Goal: Information Seeking & Learning: Learn about a topic

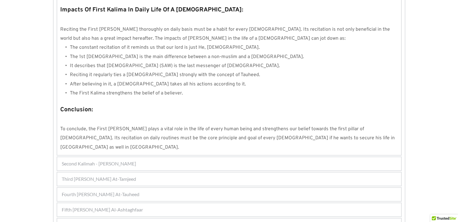
scroll to position [551, 0]
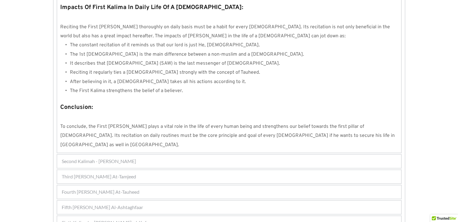
click at [125, 189] on span "Fourth [PERSON_NAME] At-Tauheed" at bounding box center [101, 192] width 78 height 7
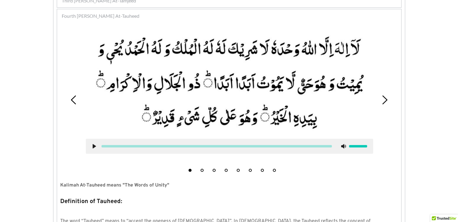
scroll to position [192, 0]
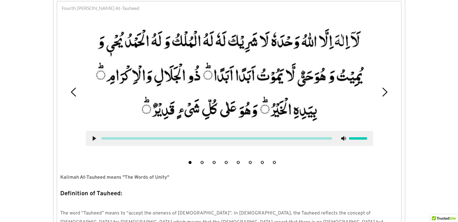
click at [302, 137] on div at bounding box center [217, 138] width 231 height 2
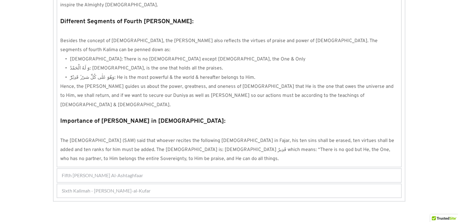
scroll to position [550, 0]
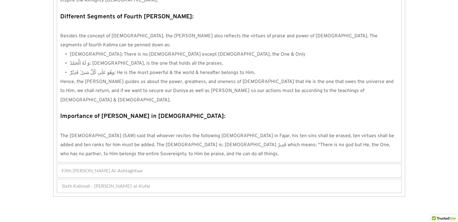
click at [165, 164] on div "Fifth Kalimah - Kalimah Al-Ashtaghfaar" at bounding box center [229, 170] width 344 height 13
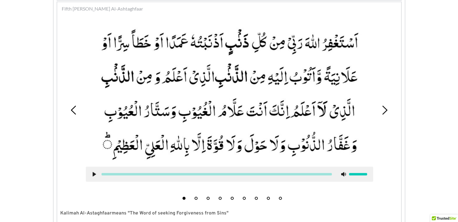
scroll to position [657, 0]
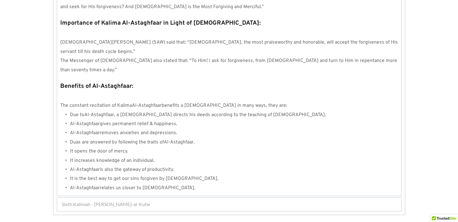
click at [138, 201] on span "Sixth Kalimah - Kalimah Radd-al-Kufar" at bounding box center [106, 204] width 89 height 7
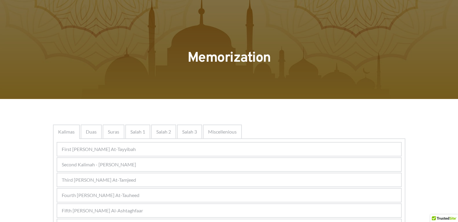
scroll to position [0, 0]
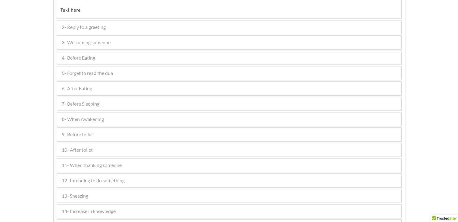
scroll to position [336, 0]
click at [89, 135] on span "9- Before toilet" at bounding box center [77, 137] width 31 height 7
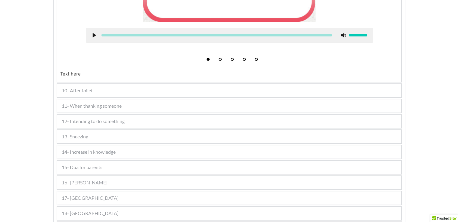
scroll to position [383, 0]
click at [88, 90] on span "10- After toilet" at bounding box center [77, 90] width 31 height 7
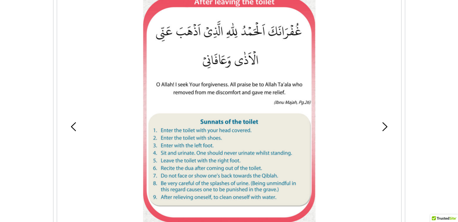
scroll to position [311, 0]
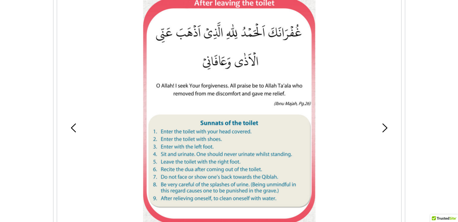
click at [213, 77] on picture at bounding box center [229, 110] width 172 height 227
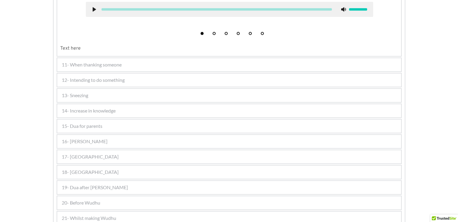
scroll to position [540, 0]
click at [74, 138] on span "16- [PERSON_NAME]" at bounding box center [85, 141] width 46 height 7
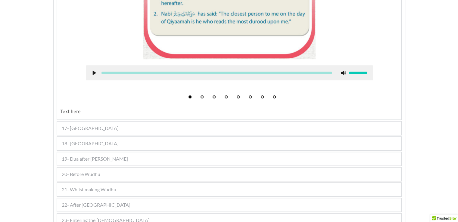
scroll to position [609, 0]
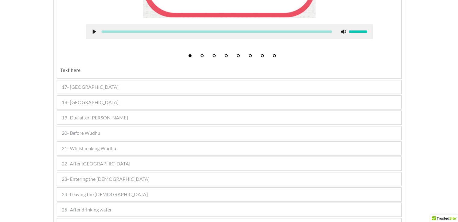
click at [130, 83] on div "17- [GEOGRAPHIC_DATA]" at bounding box center [229, 86] width 344 height 13
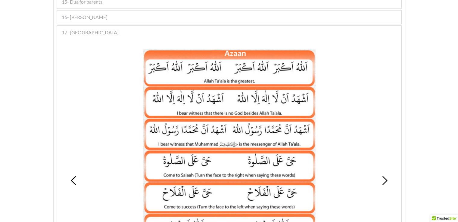
scroll to position [363, 0]
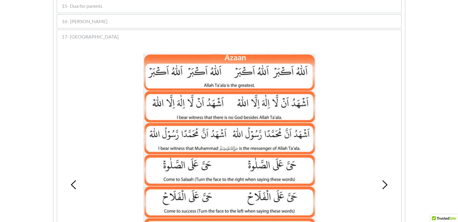
click at [69, 33] on span "17- [GEOGRAPHIC_DATA]" at bounding box center [90, 36] width 57 height 7
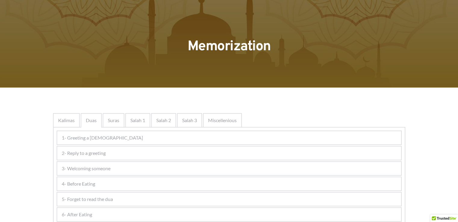
scroll to position [0, 0]
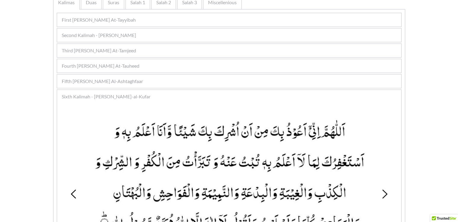
scroll to position [129, 0]
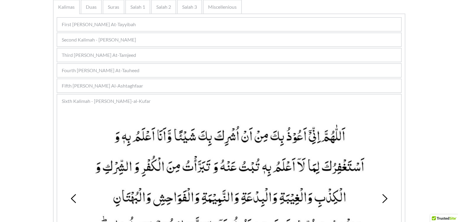
click at [128, 83] on span "Fifth Kalimah - Kalimah Al-Ashtaghfaar" at bounding box center [102, 85] width 81 height 7
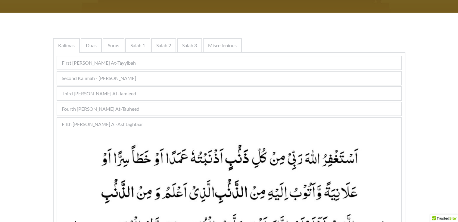
scroll to position [89, 0]
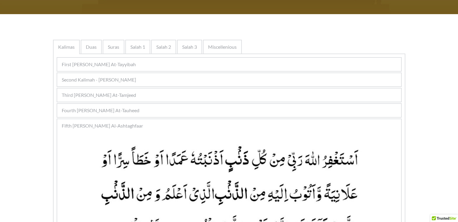
click at [169, 111] on div "Fourth Kalimah - Kalimah At-Tauheed" at bounding box center [229, 110] width 344 height 13
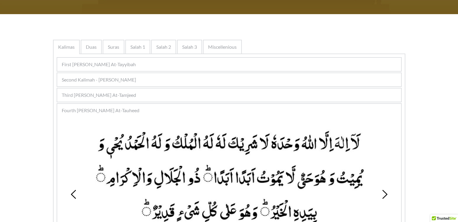
click at [299, 144] on picture at bounding box center [230, 177] width 288 height 100
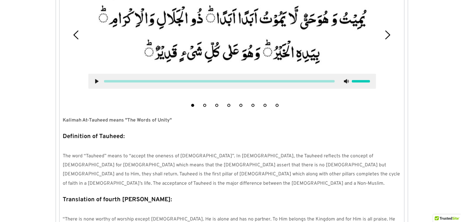
scroll to position [0, 0]
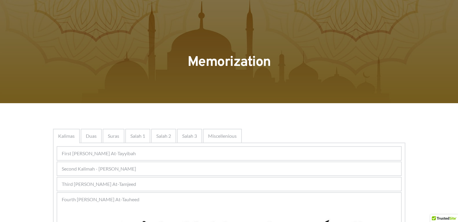
click at [94, 138] on span "Duas" at bounding box center [91, 136] width 11 height 7
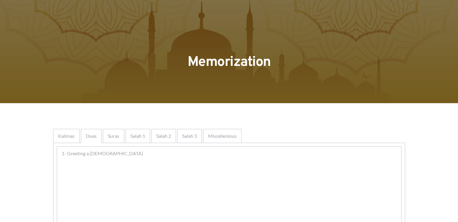
click at [169, 64] on h1 "Memorization" at bounding box center [230, 63] width 344 height 18
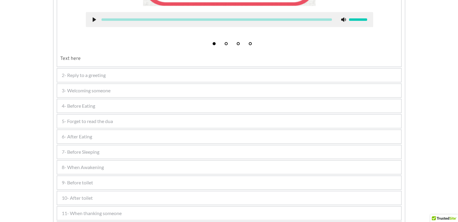
scroll to position [281, 0]
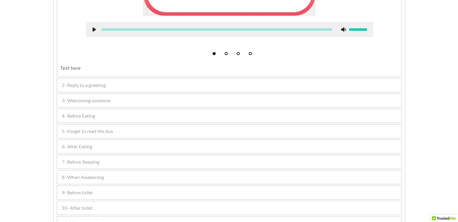
click at [89, 100] on span "3- Welcoming someone" at bounding box center [86, 100] width 49 height 7
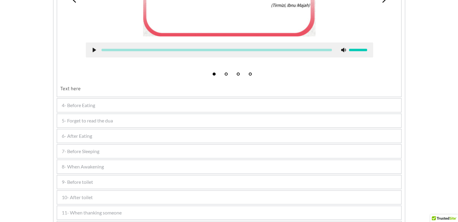
scroll to position [277, 0]
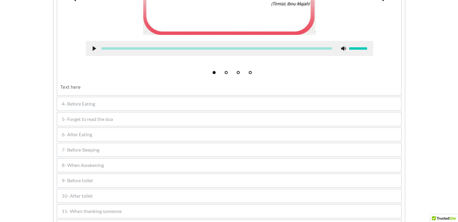
click at [90, 104] on span "4- Before Eating" at bounding box center [78, 103] width 33 height 7
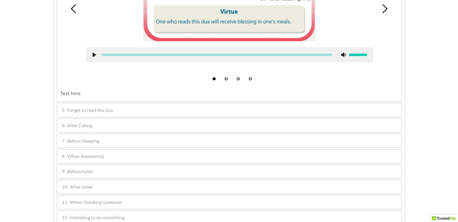
scroll to position [277, 0]
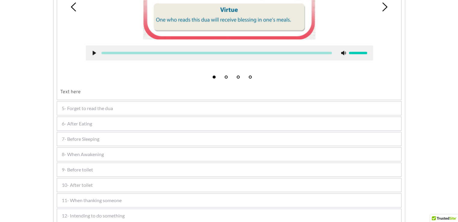
click at [153, 106] on div "5- Forget to read the dua" at bounding box center [229, 108] width 344 height 13
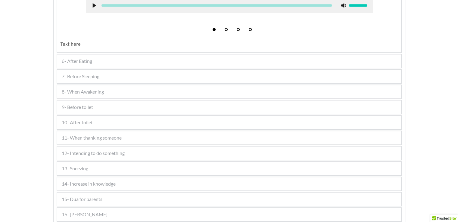
scroll to position [392, 0]
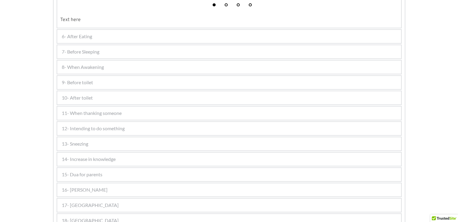
click at [103, 140] on div "13- Sneezing" at bounding box center [229, 143] width 344 height 13
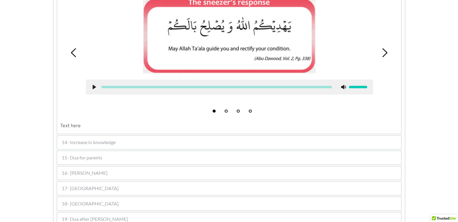
scroll to position [599, 0]
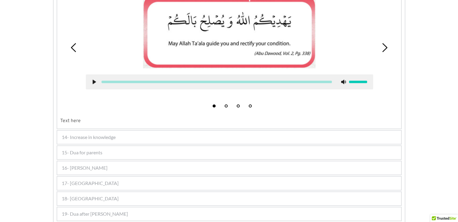
click at [108, 146] on div "15- Dua for parents" at bounding box center [229, 152] width 344 height 13
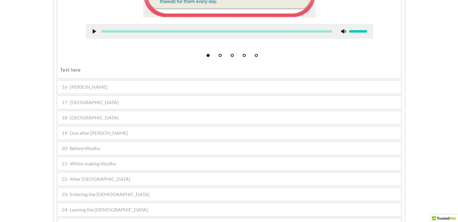
scroll to position [514, 0]
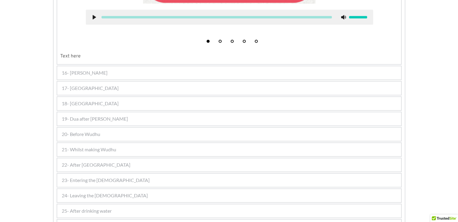
click at [102, 86] on div "17- [GEOGRAPHIC_DATA]" at bounding box center [229, 88] width 344 height 13
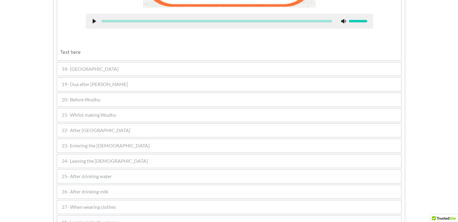
scroll to position [915, 0]
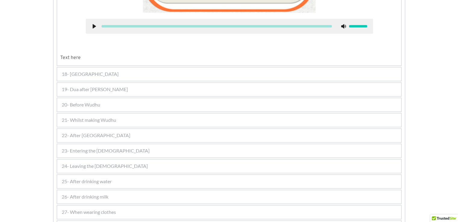
click at [174, 70] on div "18- [GEOGRAPHIC_DATA]" at bounding box center [229, 74] width 344 height 13
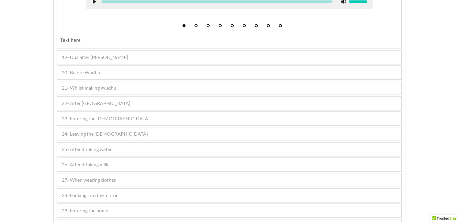
scroll to position [680, 0]
click at [130, 52] on div "19- Dua after [PERSON_NAME]" at bounding box center [229, 56] width 344 height 13
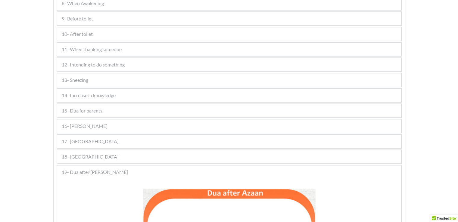
scroll to position [258, 0]
click at [72, 169] on span "19- Dua after [PERSON_NAME]" at bounding box center [95, 172] width 66 height 7
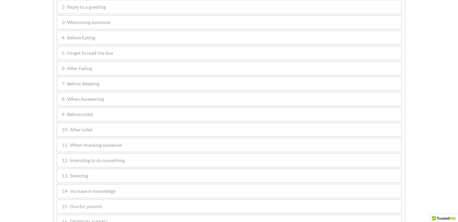
scroll to position [117, 0]
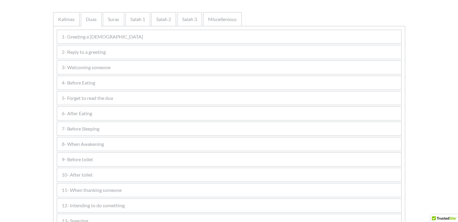
click at [84, 66] on span "3- Welcoming someone" at bounding box center [86, 67] width 49 height 7
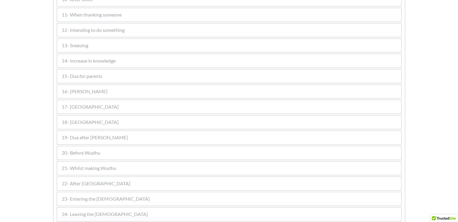
scroll to position [482, 0]
